Goal: Information Seeking & Learning: Understand process/instructions

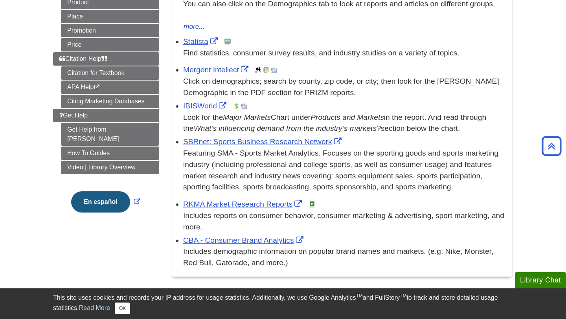
scroll to position [199, 0]
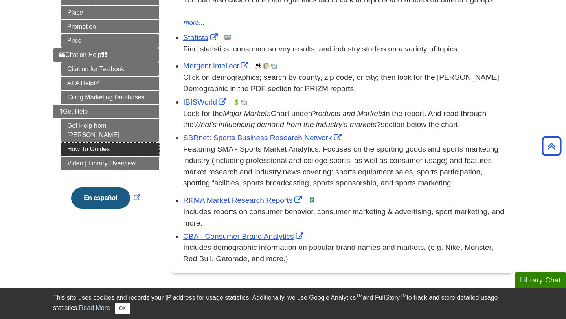
click at [129, 143] on link "How To Guides" at bounding box center [110, 149] width 98 height 13
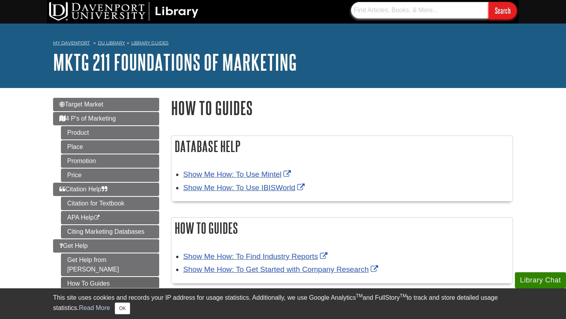
click at [371, 15] on input "text" at bounding box center [420, 10] width 138 height 17
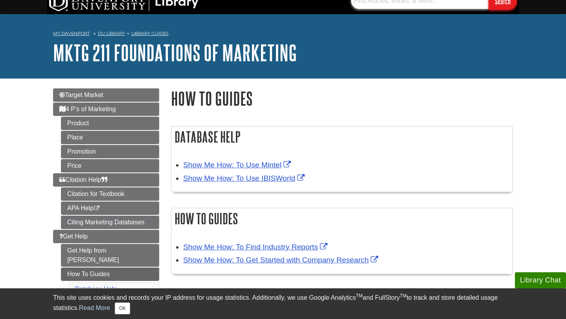
scroll to position [4, 0]
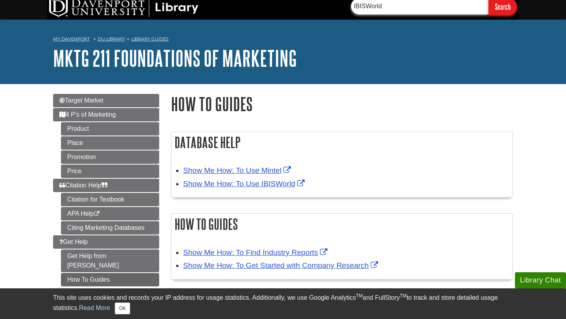
type input "IBISWorld"
click at [488, 0] on input "Search" at bounding box center [502, 6] width 28 height 17
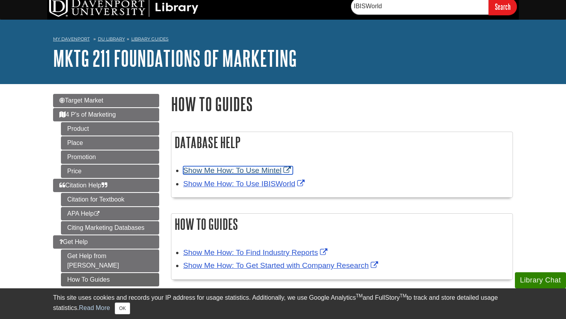
click at [250, 173] on link "Show Me How: To Use Mintel" at bounding box center [238, 170] width 110 height 8
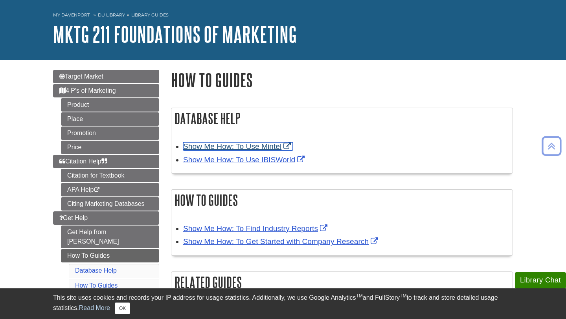
scroll to position [22, 0]
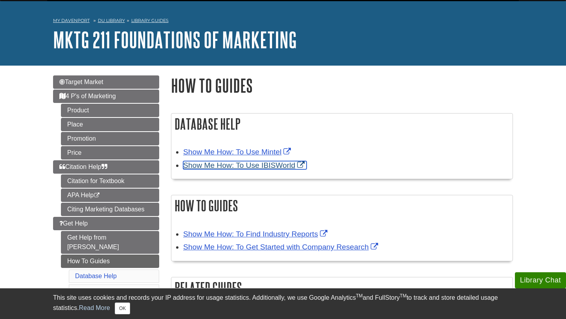
click at [214, 163] on link "Show Me How: To Use IBISWorld" at bounding box center [244, 165] width 123 height 8
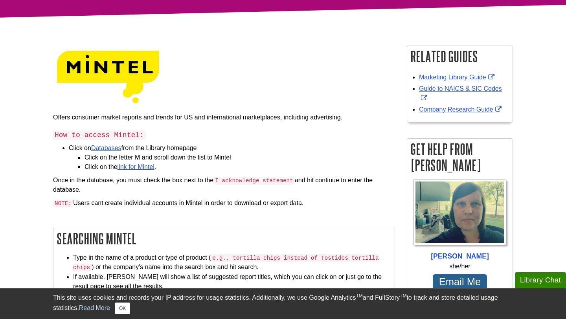
scroll to position [79, 0]
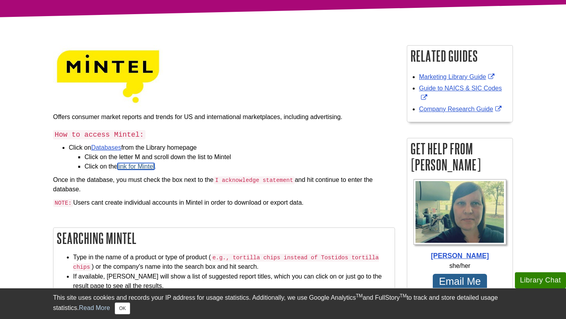
click at [145, 167] on link "link for Mintel" at bounding box center [135, 166] width 37 height 7
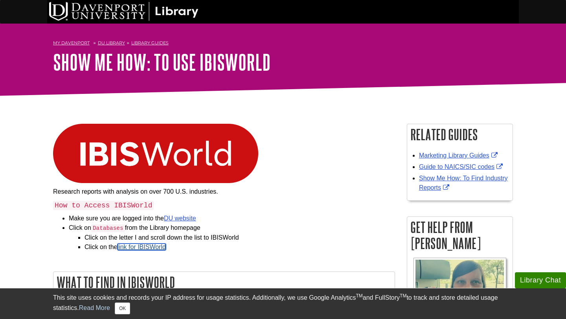
click at [155, 248] on link "link for IBISWorld" at bounding box center [141, 247] width 48 height 7
